Goal: Task Accomplishment & Management: Manage account settings

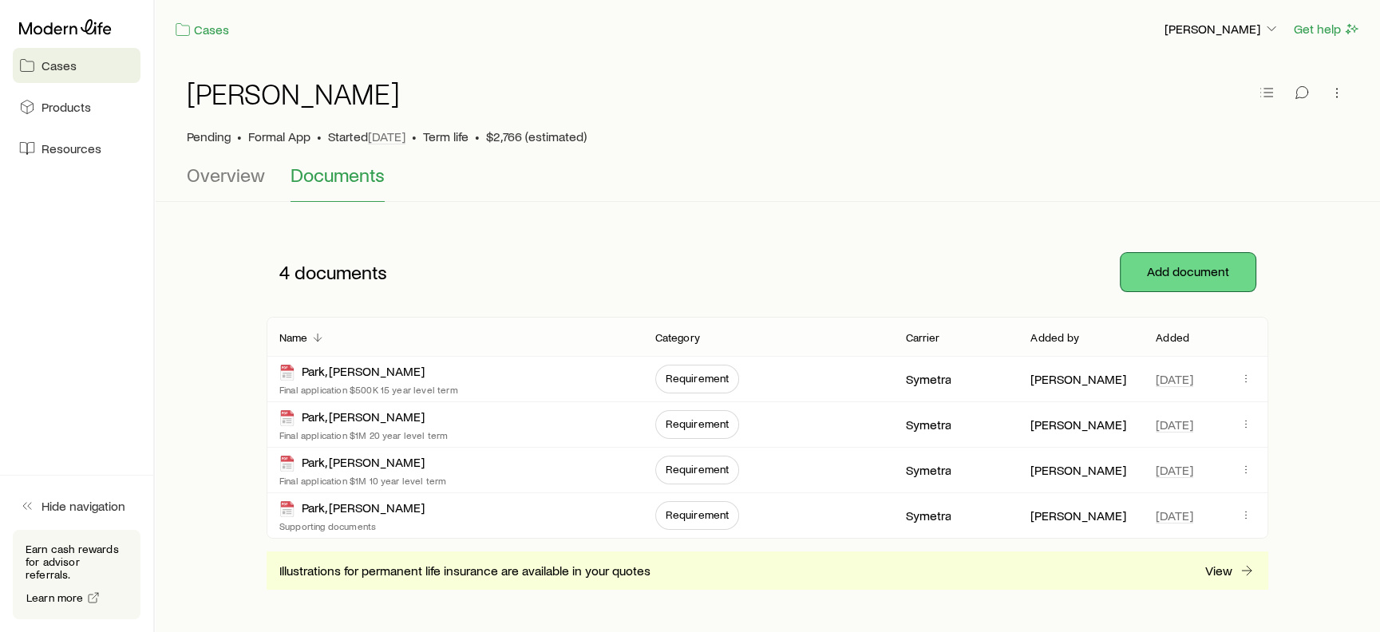
click at [1187, 270] on button "Add document" at bounding box center [1187, 272] width 135 height 38
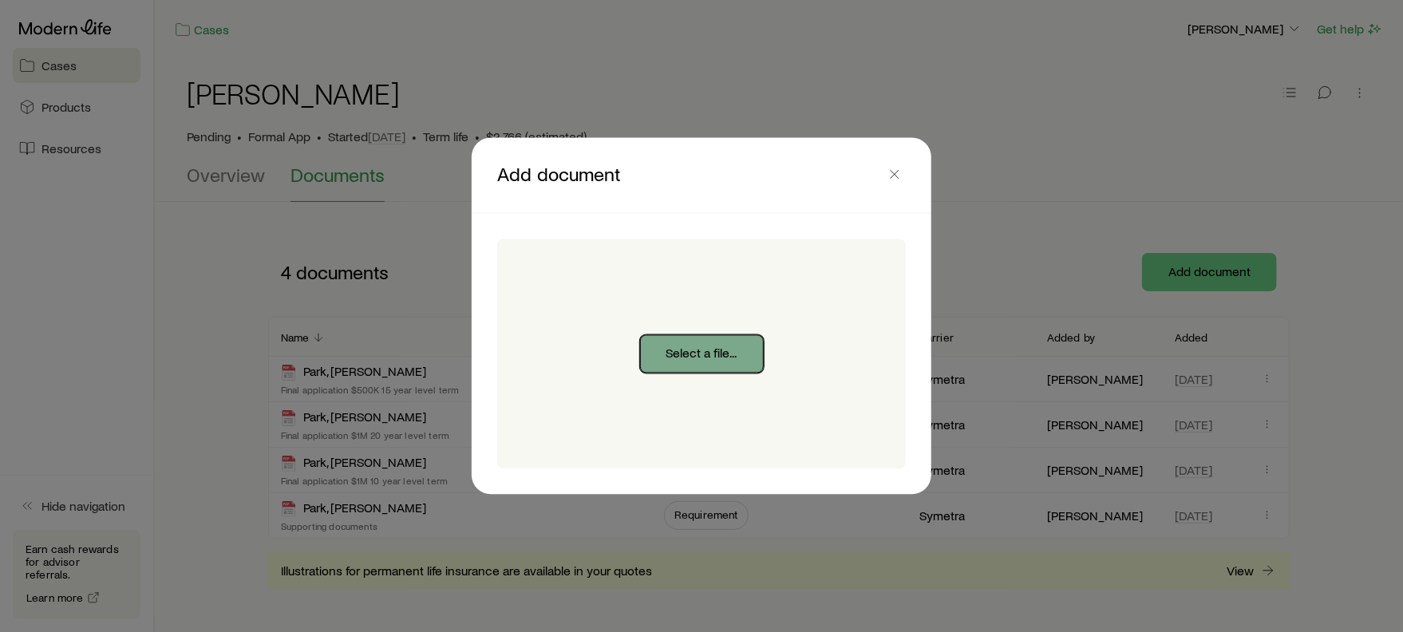
click at [712, 350] on button "Select a file..." at bounding box center [702, 354] width 124 height 38
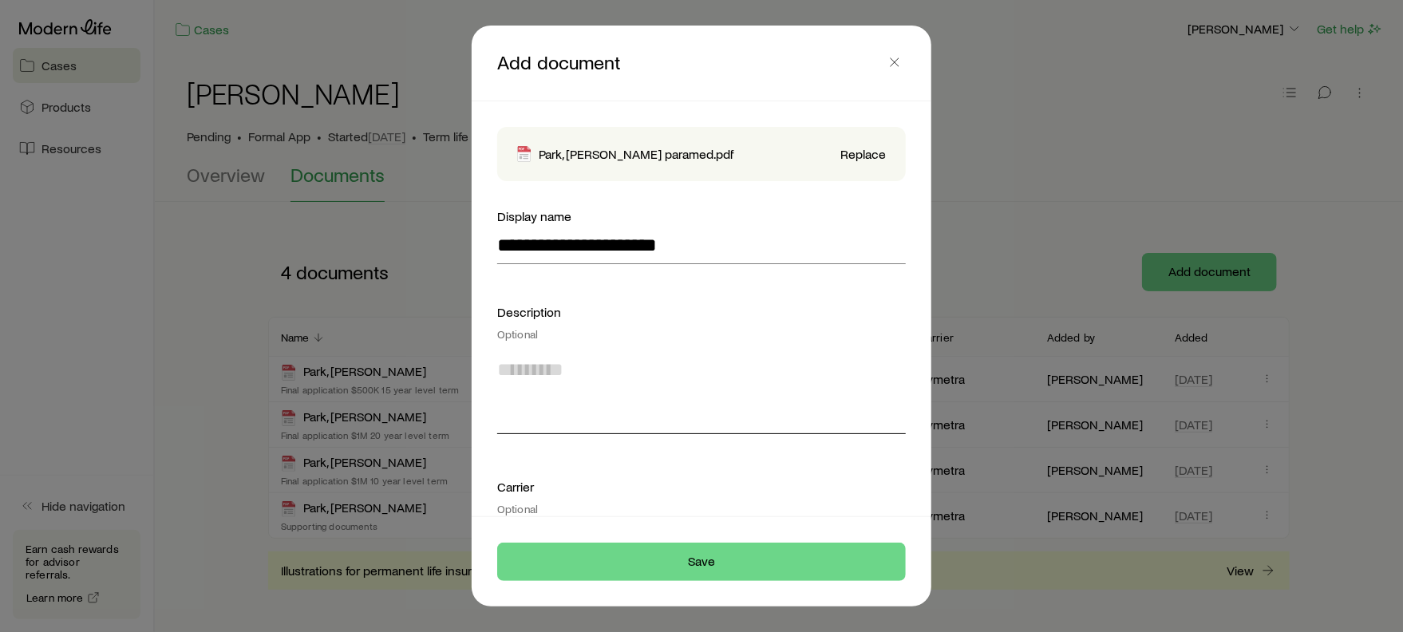
drag, startPoint x: 561, startPoint y: 368, endPoint x: 564, endPoint y: 359, distance: 9.3
click at [560, 368] on textarea at bounding box center [701, 390] width 409 height 87
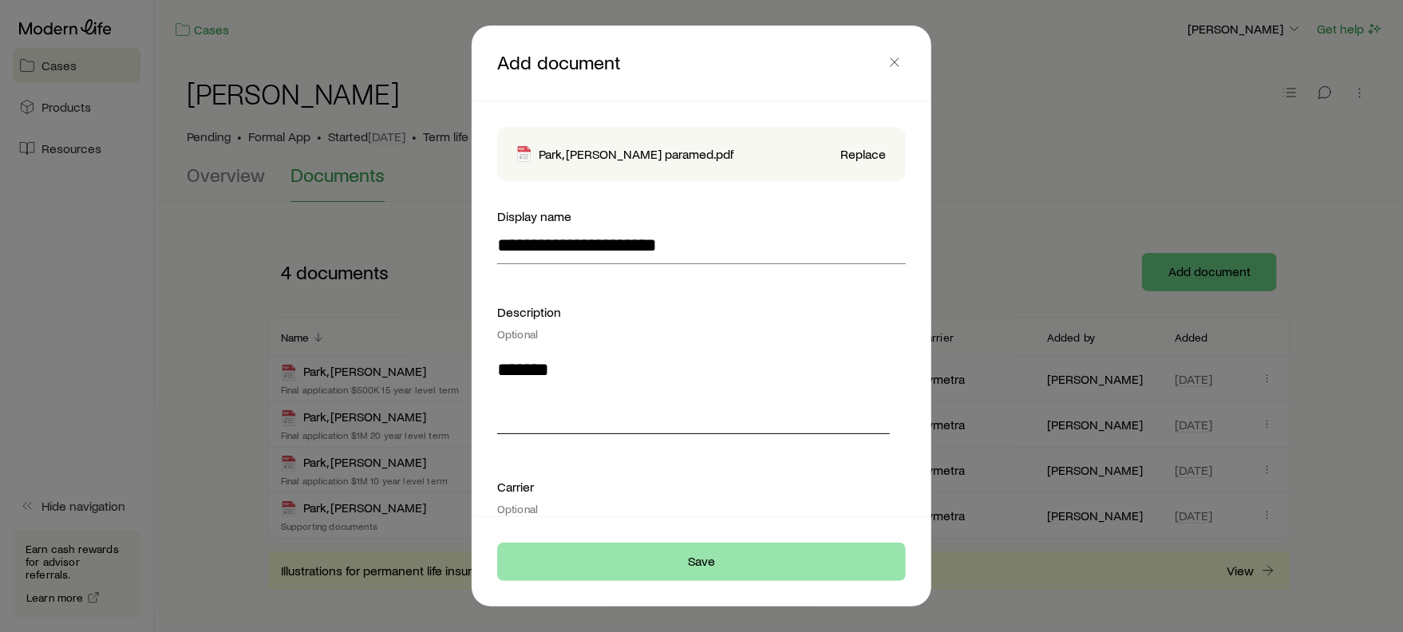
type textarea "*******"
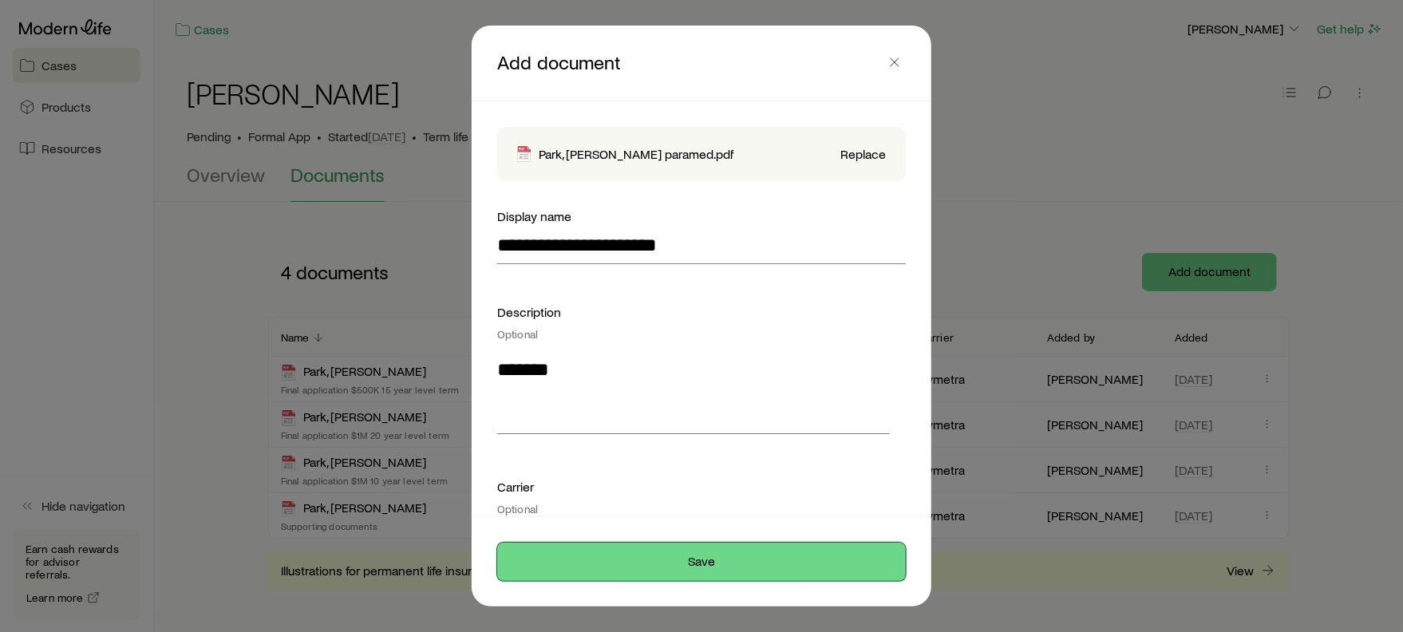
drag, startPoint x: 646, startPoint y: 561, endPoint x: 634, endPoint y: 567, distance: 12.9
click at [645, 561] on button "Save" at bounding box center [701, 562] width 409 height 38
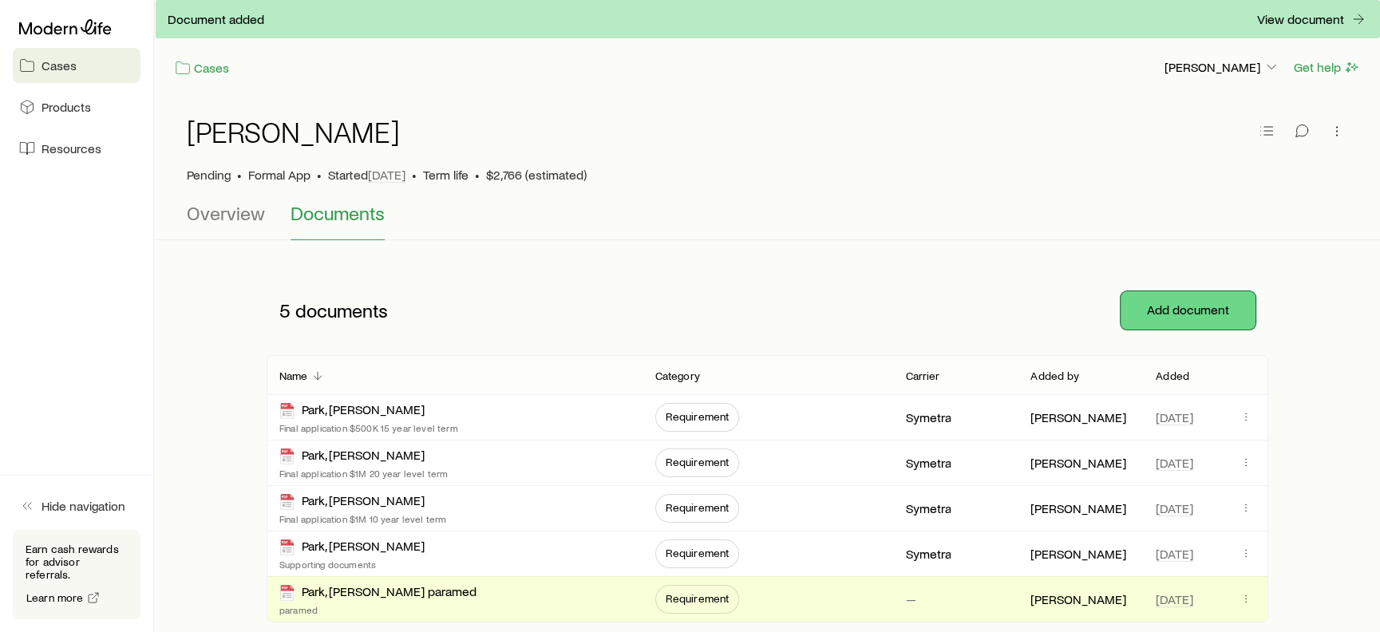
click at [1217, 306] on button "Add document" at bounding box center [1187, 310] width 135 height 38
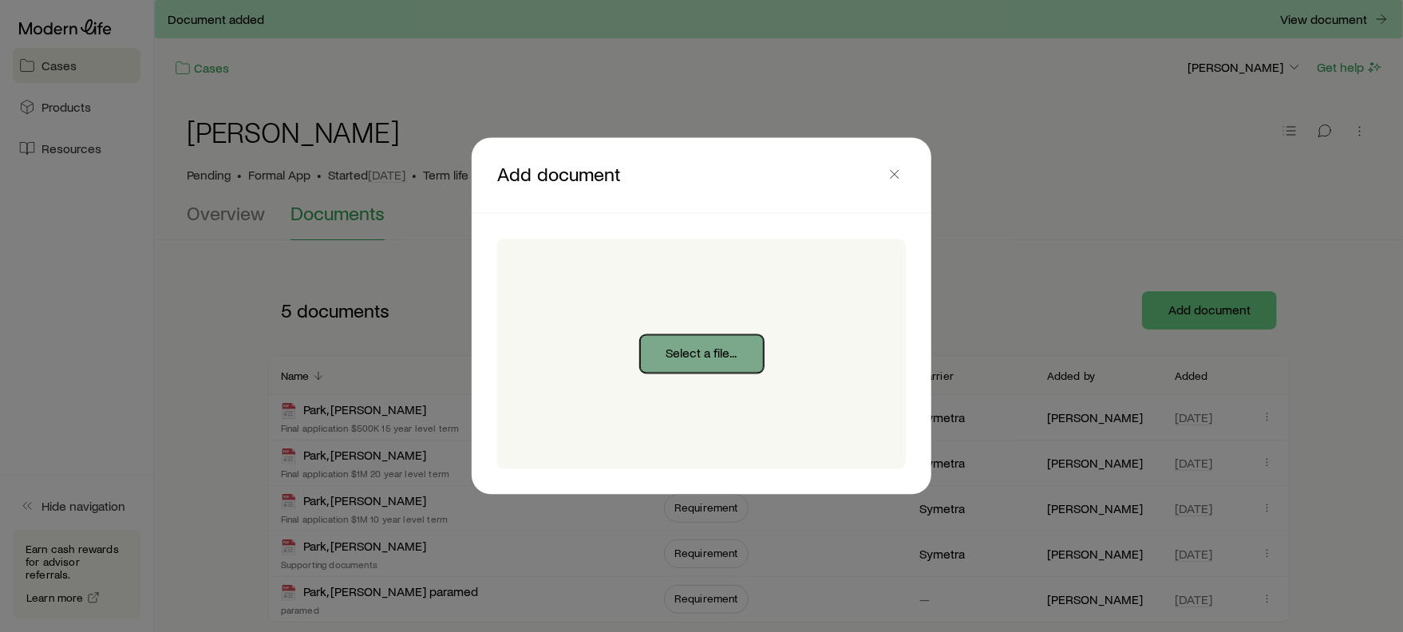
click at [702, 347] on button "Select a file..." at bounding box center [702, 354] width 124 height 38
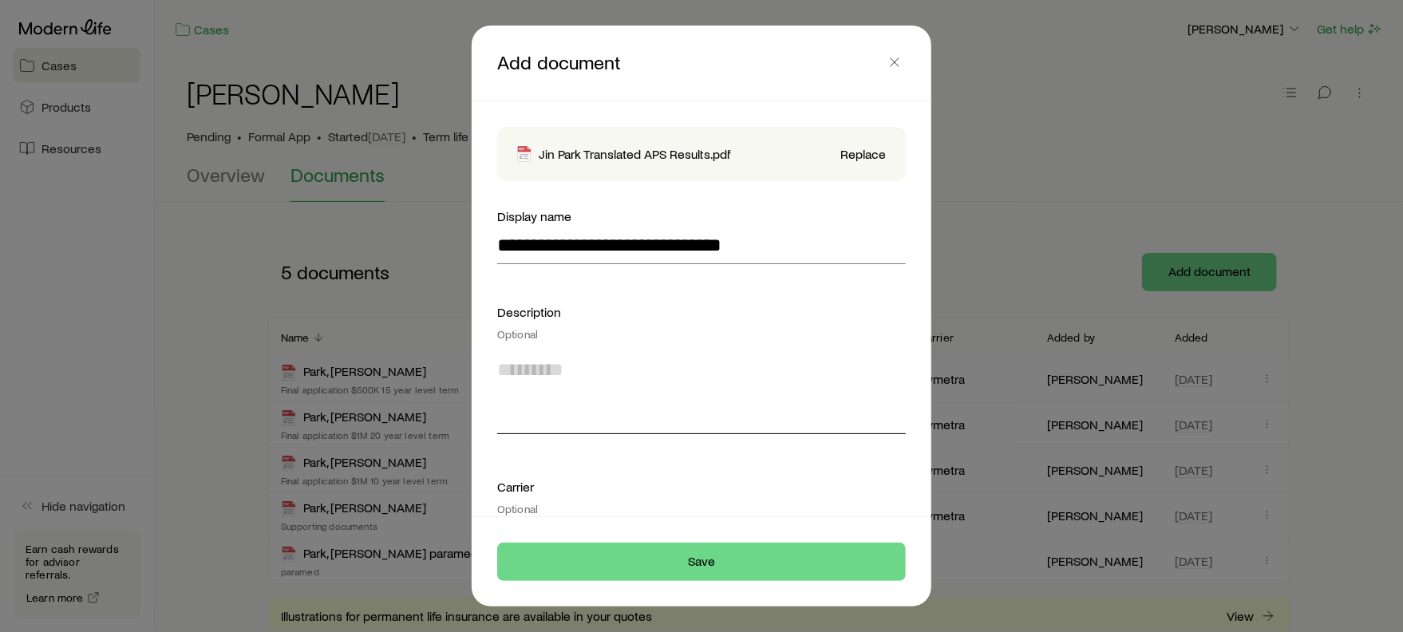
click at [631, 369] on textarea at bounding box center [701, 390] width 409 height 87
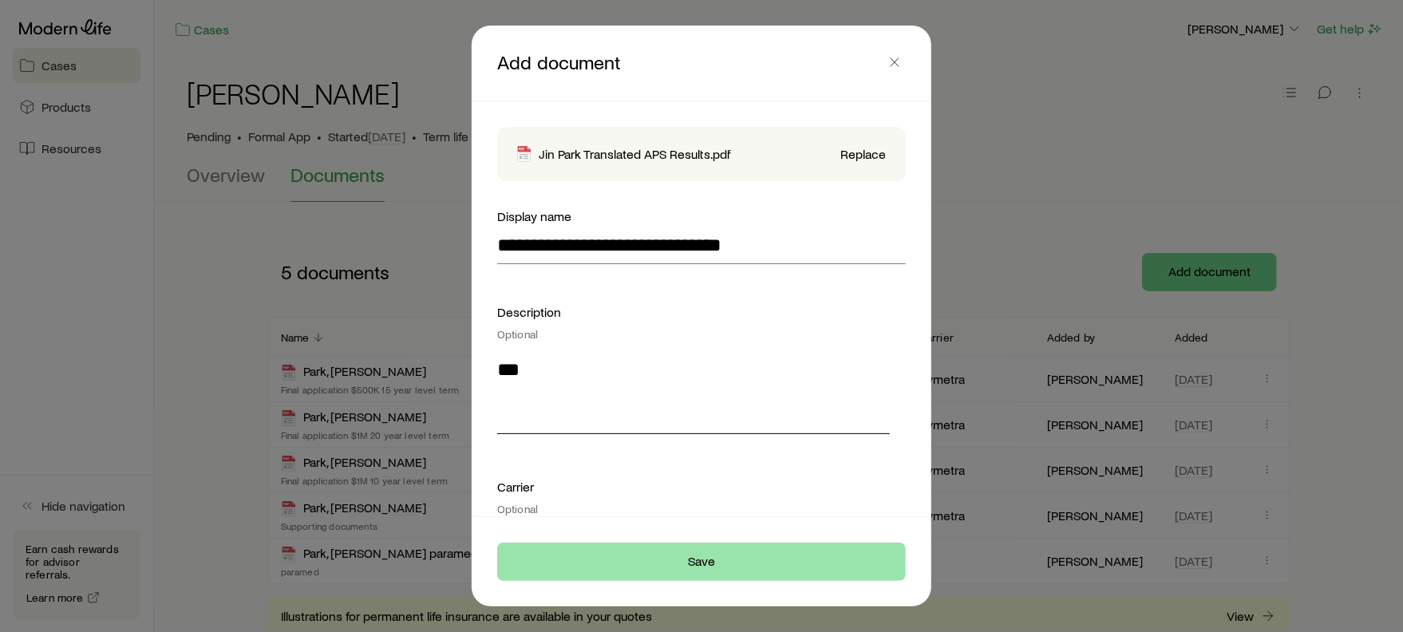
type textarea "***"
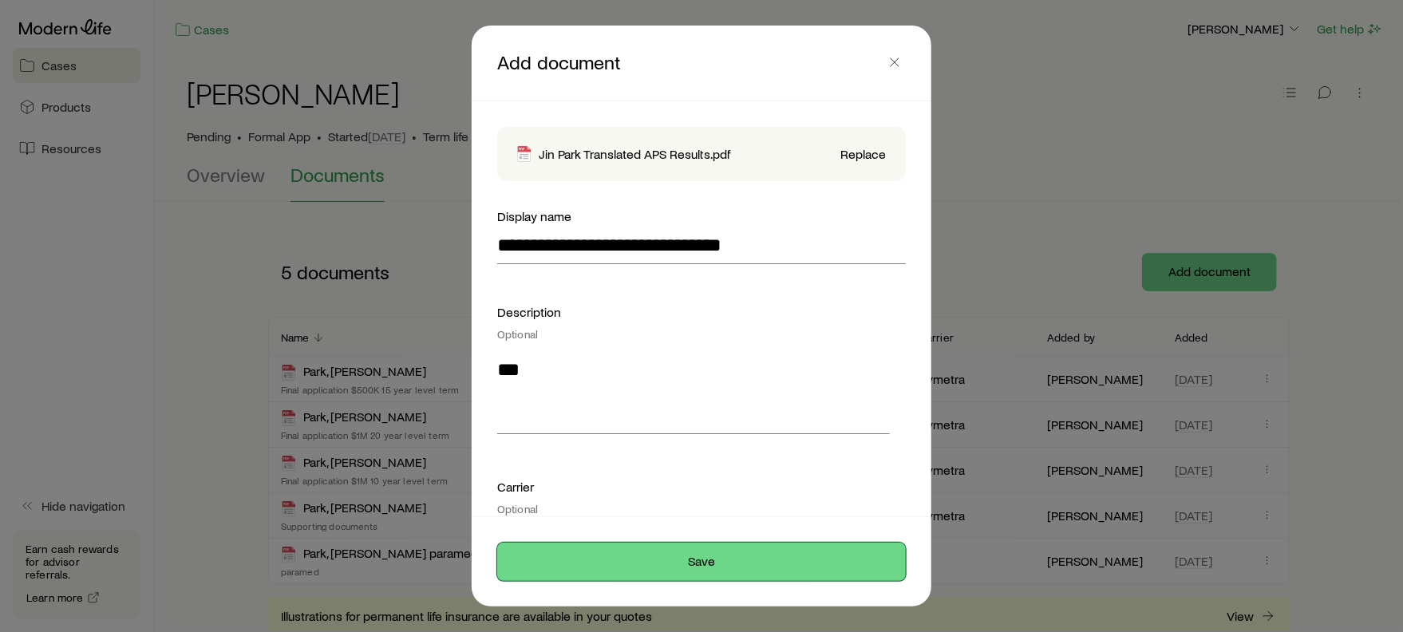
click at [654, 556] on button "Save" at bounding box center [701, 562] width 409 height 38
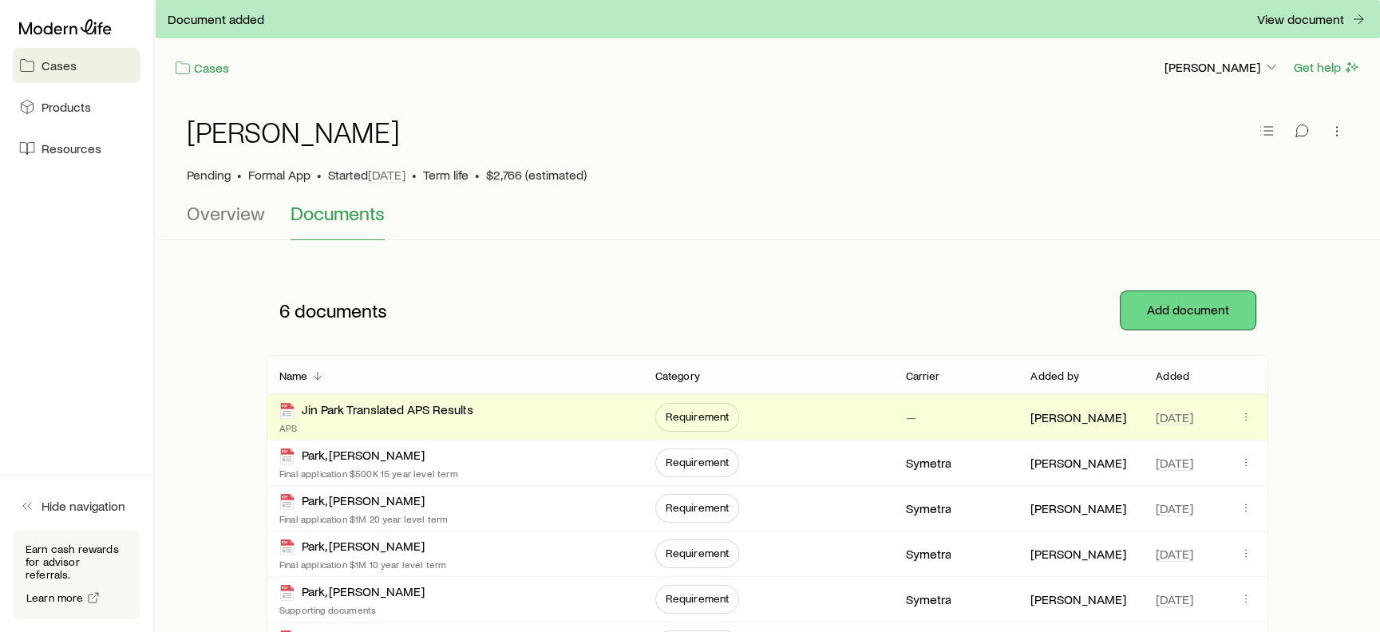
click at [1181, 291] on button "Add document" at bounding box center [1187, 310] width 135 height 38
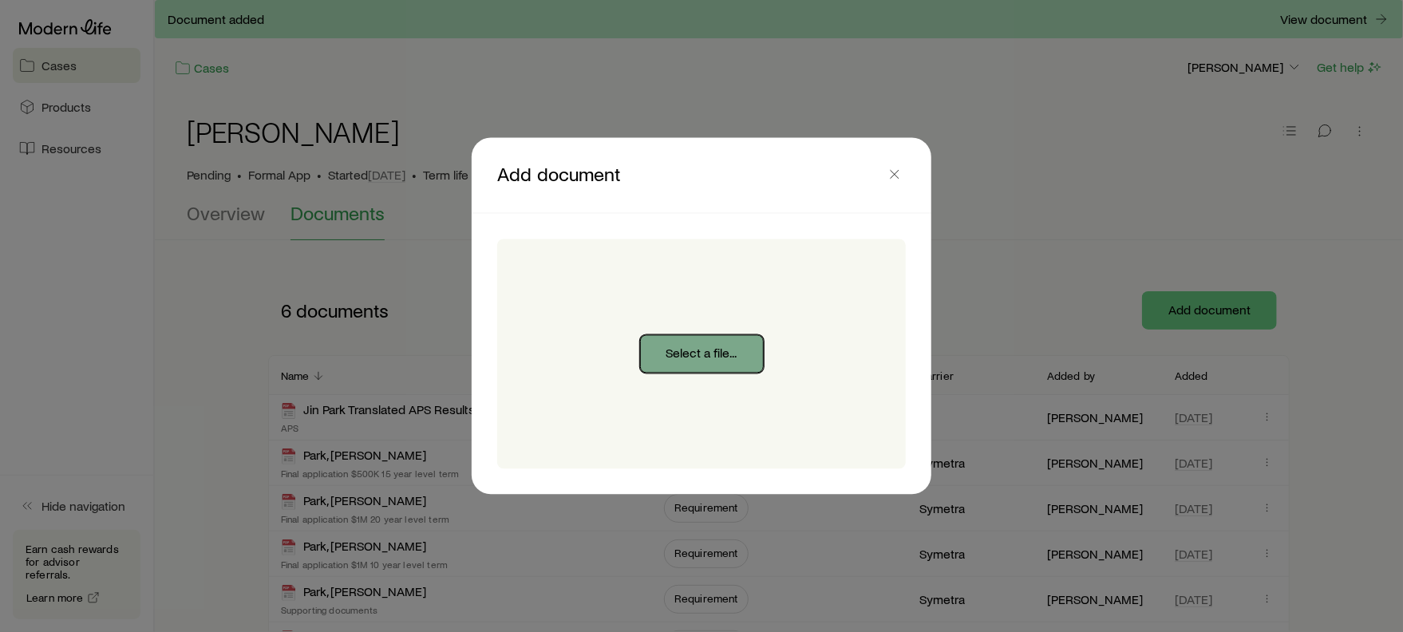
click at [676, 347] on button "Select a file..." at bounding box center [702, 354] width 124 height 38
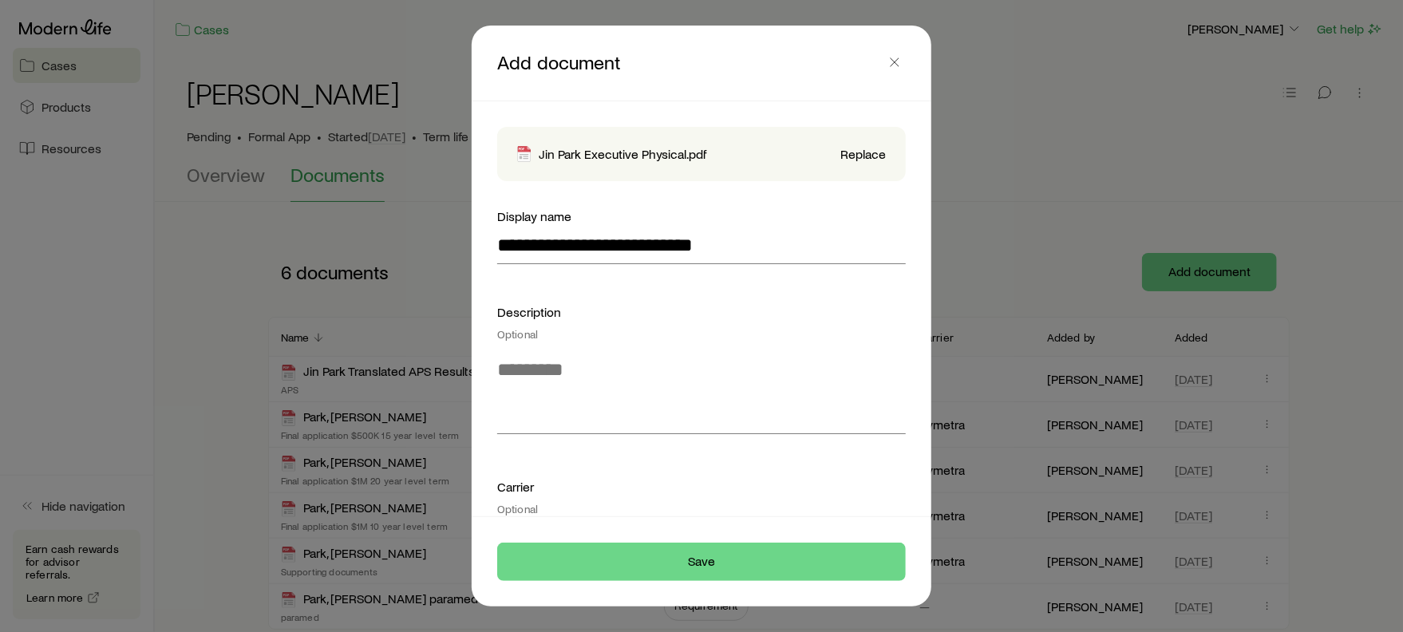
click at [651, 344] on div "Description Optional" at bounding box center [701, 370] width 409 height 136
click at [631, 380] on textarea at bounding box center [701, 390] width 409 height 87
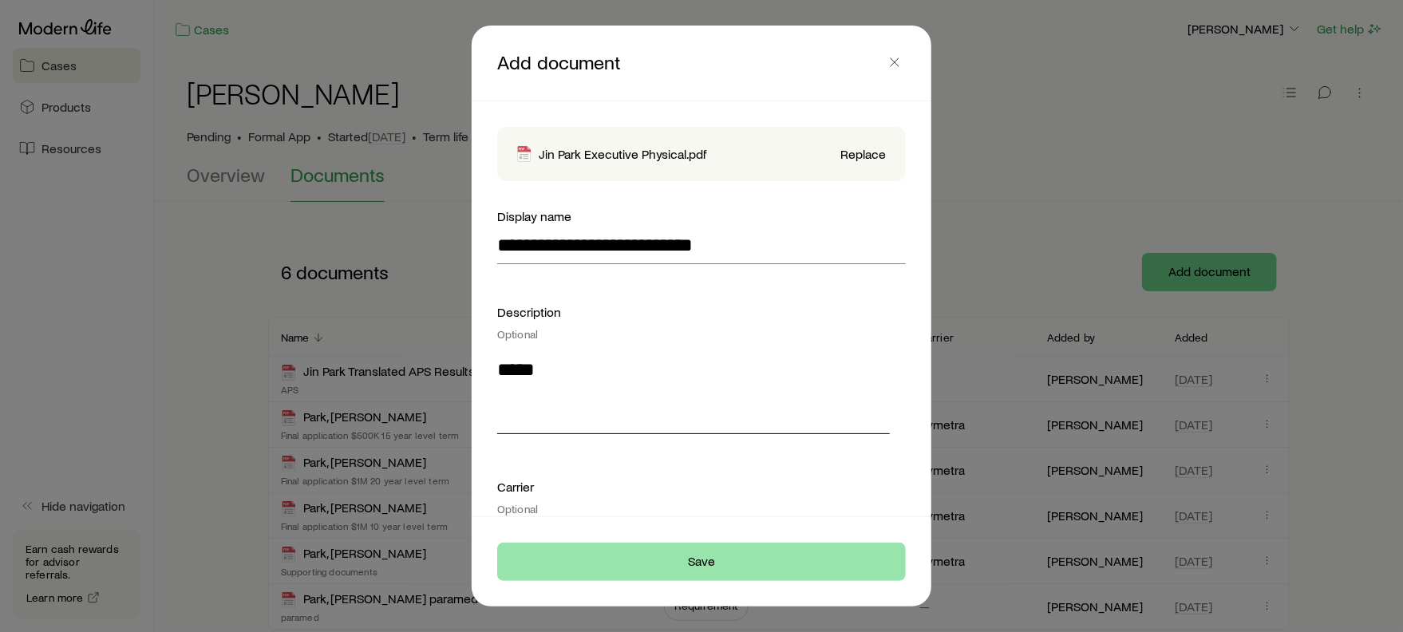
type textarea "*****"
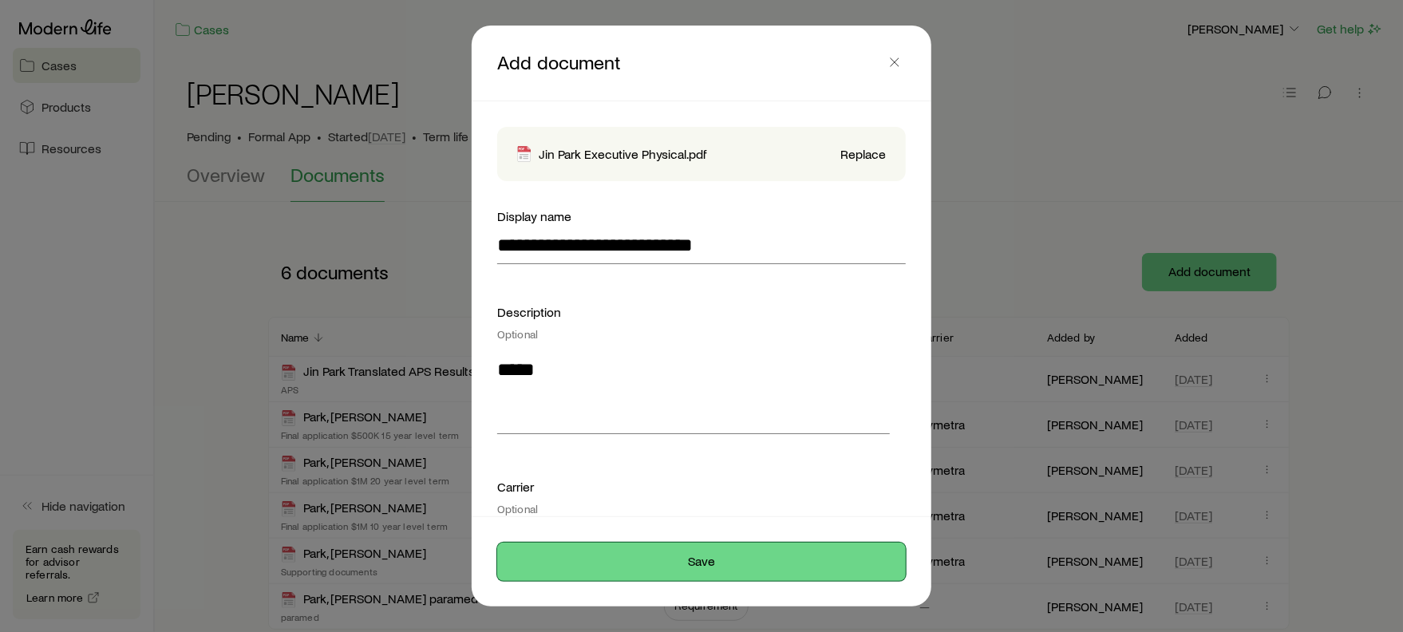
click at [754, 579] on button "Save" at bounding box center [701, 562] width 409 height 38
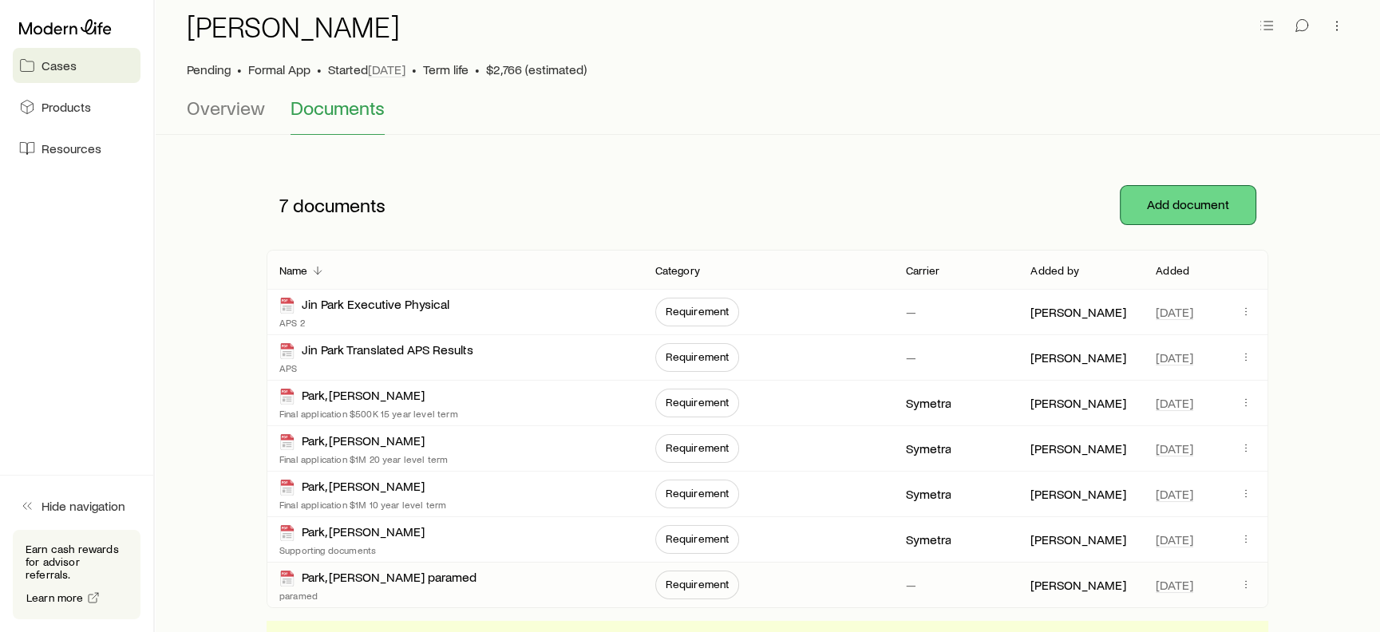
scroll to position [67, 0]
